Goal: Use online tool/utility: Utilize a website feature to perform a specific function

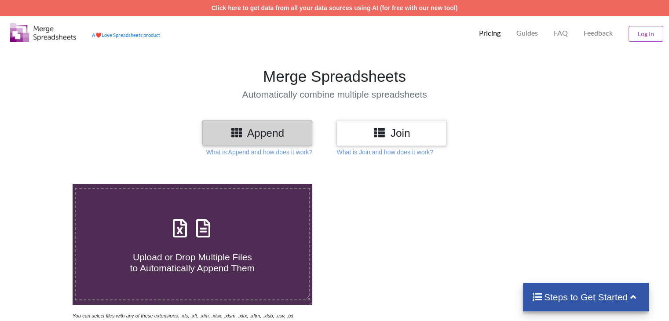
click at [291, 250] on h4 "Upload or Drop Multiple Files to Automatically Append Them" at bounding box center [192, 257] width 233 height 33
click at [46, 184] on input "Upload or Drop Multiple Files to Automatically Append Them" at bounding box center [46, 184] width 0 height 0
type input "C:\fakepath\8502997549_FnOPnLDetails - [DATE].xls"
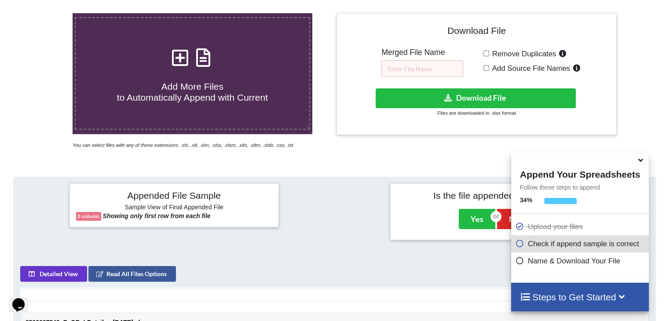
scroll to position [170, 0]
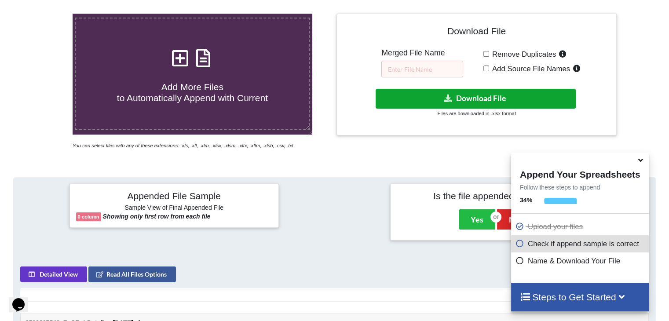
click at [468, 96] on button "Download File" at bounding box center [476, 99] width 200 height 20
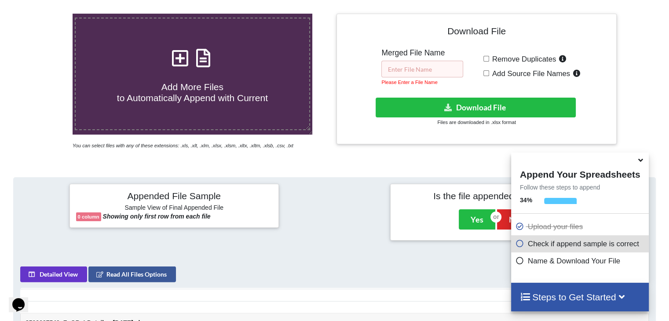
click at [427, 67] on input "text" at bounding box center [423, 69] width 82 height 17
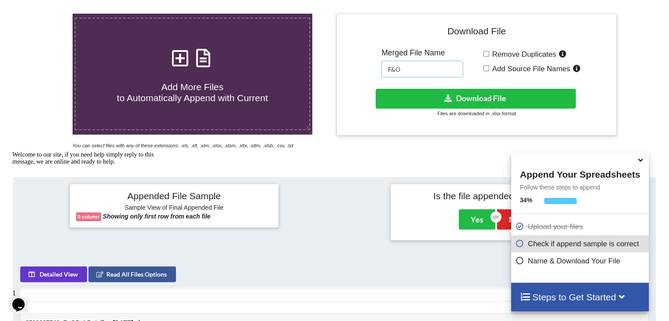
click at [387, 67] on input "F&O" at bounding box center [423, 69] width 82 height 17
click at [445, 68] on input "Consolidated F&O" at bounding box center [423, 69] width 82 height 17
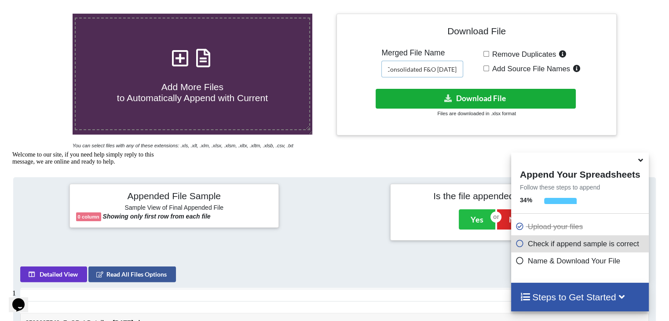
type input "Consolidated F&O [DATE]"
click at [477, 96] on button "Download File" at bounding box center [476, 99] width 200 height 20
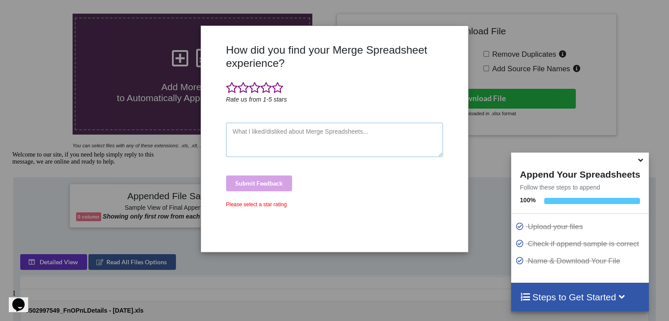
click at [259, 137] on textarea at bounding box center [334, 140] width 217 height 34
click at [278, 89] on span at bounding box center [277, 88] width 11 height 12
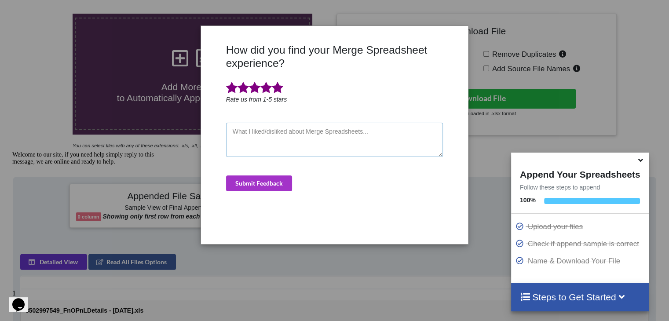
click at [294, 136] on textarea at bounding box center [334, 140] width 217 height 34
type textarea "good"
click at [278, 179] on button "Submit Feedback" at bounding box center [259, 184] width 66 height 16
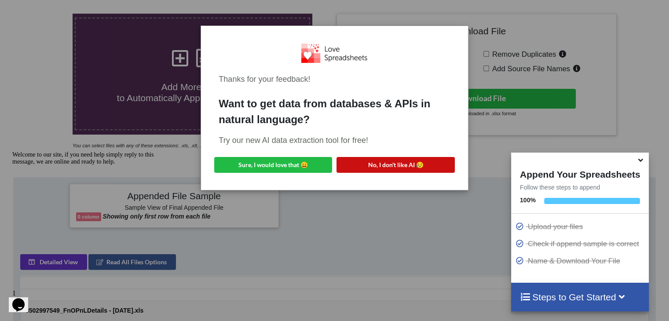
click at [368, 166] on button "No, I don't like AI 😥" at bounding box center [396, 165] width 118 height 16
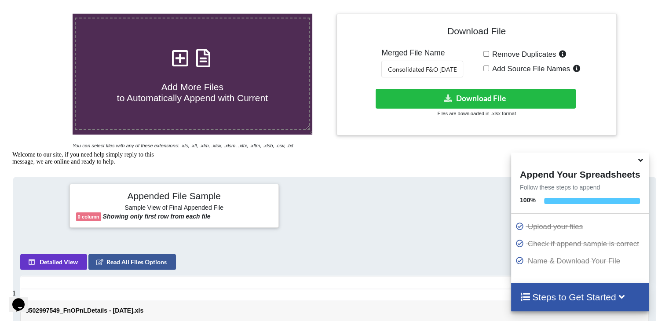
click at [489, 66] on span "Add Source File Names" at bounding box center [529, 69] width 81 height 8
click at [489, 66] on input "Add Source File Names" at bounding box center [487, 69] width 6 height 6
checkbox input "true"
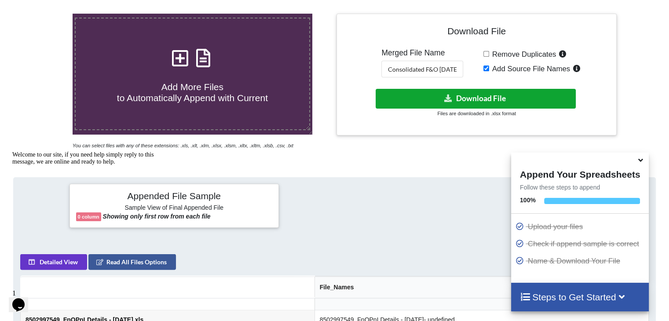
click at [483, 101] on button "Download File" at bounding box center [476, 99] width 200 height 20
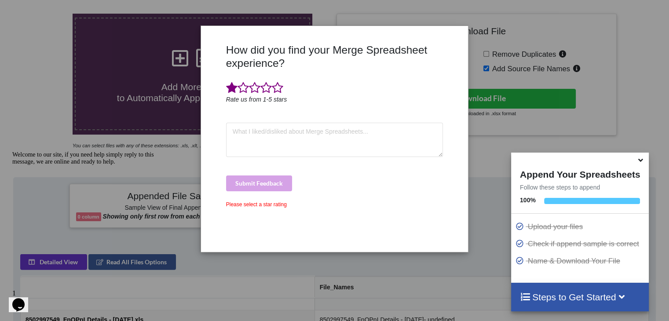
click at [228, 85] on span at bounding box center [231, 88] width 11 height 12
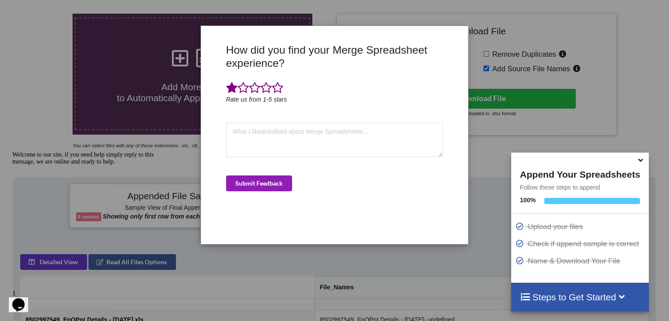
click at [256, 188] on button "Submit Feedback" at bounding box center [259, 184] width 66 height 16
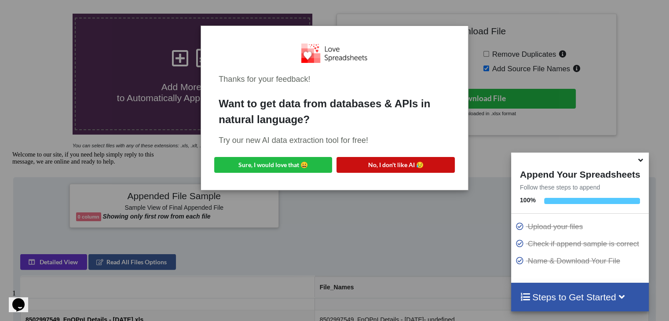
click at [375, 168] on button "No, I don't like AI 😥" at bounding box center [396, 165] width 118 height 16
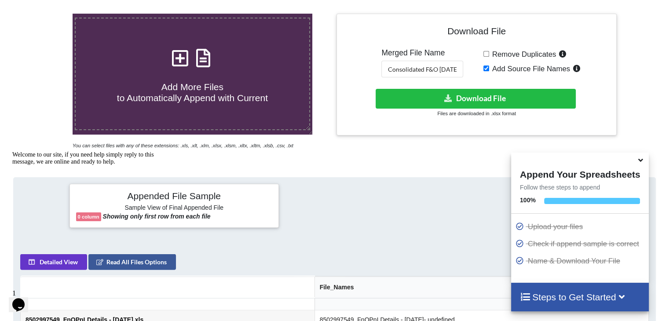
click at [224, 92] on span "Add More Files to Automatically Append with Current" at bounding box center [192, 92] width 151 height 21
click at [46, 14] on input "Add More Files to Automatically Append with Current" at bounding box center [46, 14] width 0 height 0
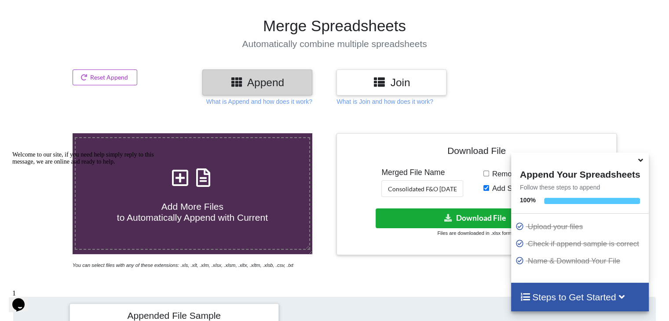
scroll to position [54, 0]
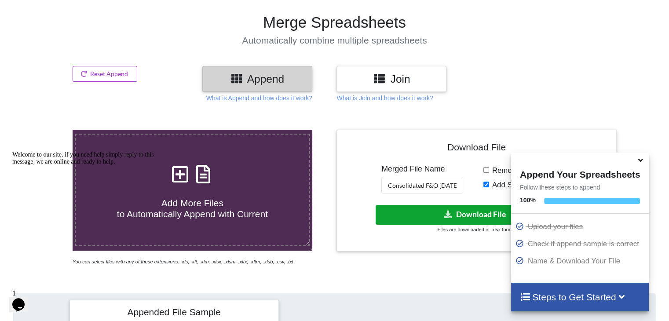
click at [469, 217] on button "Download File" at bounding box center [476, 215] width 200 height 20
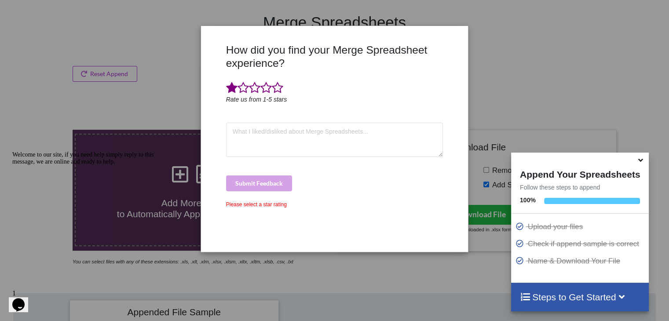
click at [231, 90] on span at bounding box center [231, 88] width 11 height 12
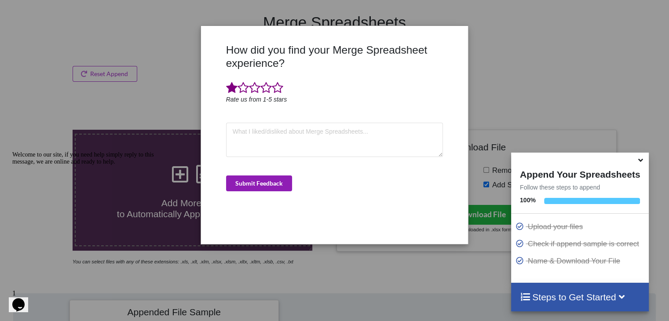
click at [278, 188] on button "Submit Feedback" at bounding box center [259, 184] width 66 height 16
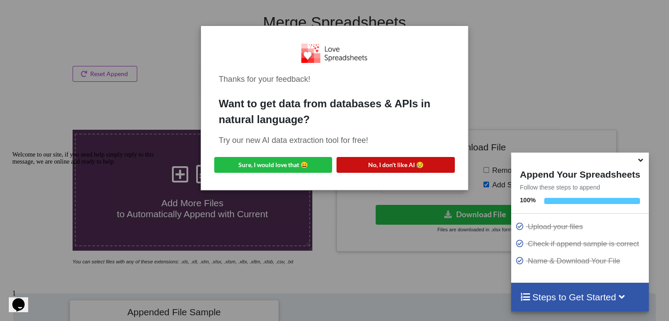
click at [398, 166] on button "No, I don't like AI 😥" at bounding box center [396, 165] width 118 height 16
